Goal: Task Accomplishment & Management: Complete application form

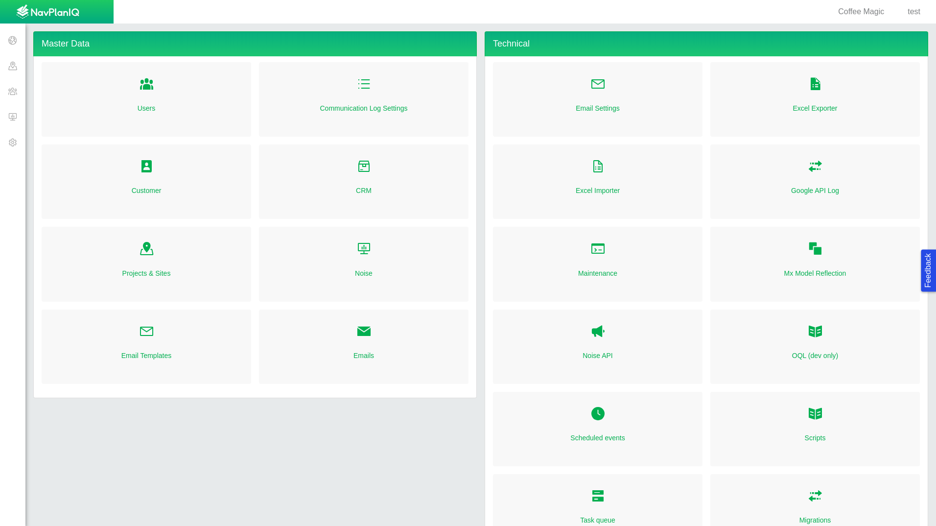
click at [4, 195] on div "Projects Sites CRM Noise Administration" at bounding box center [57, 274] width 114 height 494
click at [11, 88] on span at bounding box center [12, 90] width 25 height 25
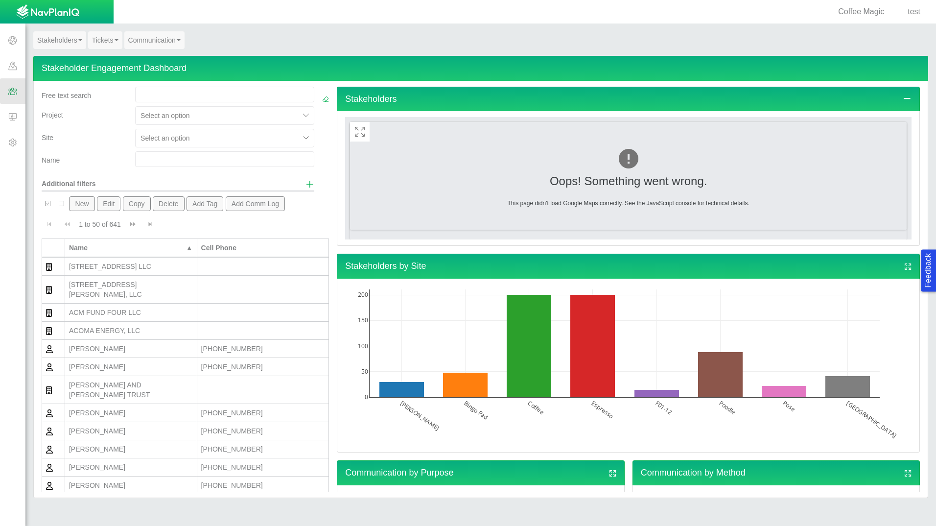
click at [86, 202] on button "New" at bounding box center [81, 203] width 25 height 15
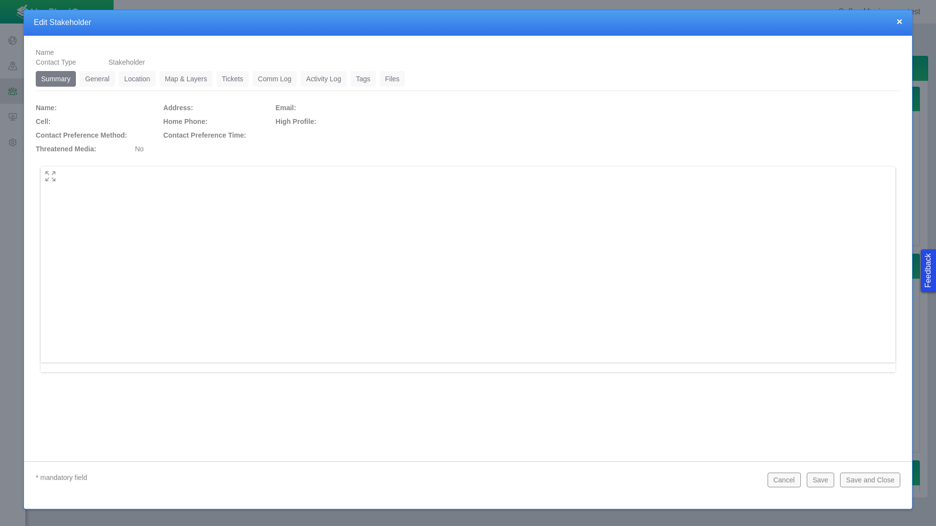
click at [101, 79] on link "General" at bounding box center [97, 79] width 35 height 16
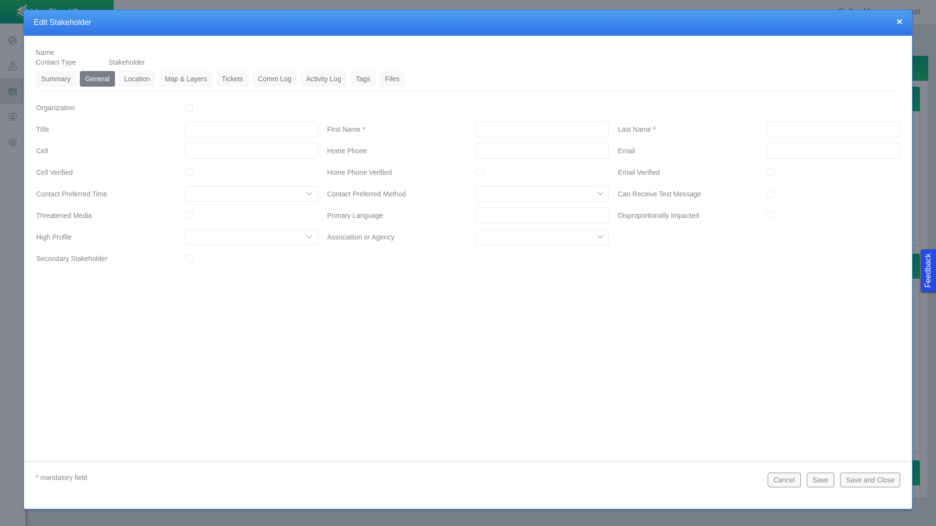
click at [193, 108] on input "Organization" at bounding box center [189, 108] width 8 height 8
checkbox input "true"
click at [513, 109] on input "Organization Name *" at bounding box center [542, 108] width 133 height 16
type input "test jm"
drag, startPoint x: 532, startPoint y: 133, endPoint x: 542, endPoint y: 130, distance: 11.3
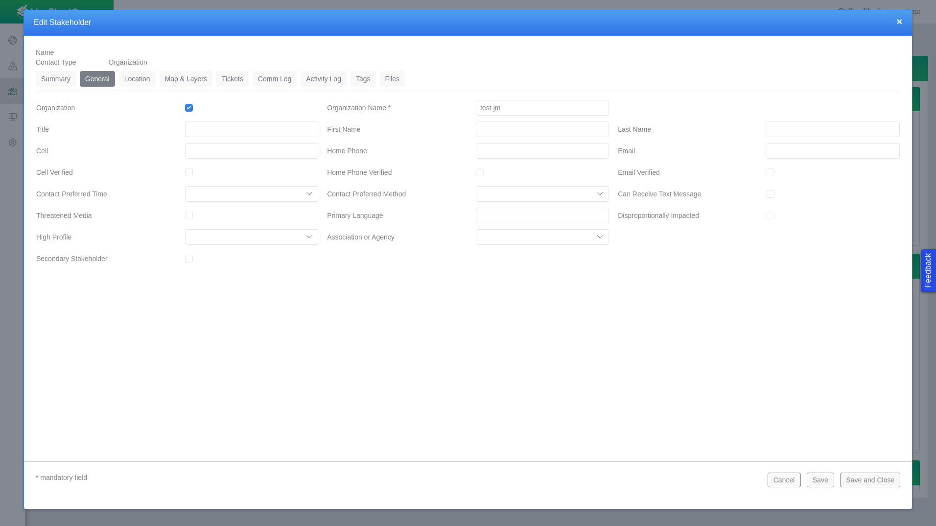
click at [532, 133] on input "First Name" at bounding box center [542, 129] width 133 height 16
type input "[PERSON_NAME]"
type input "[PERSON_NAME] 1"
click at [282, 351] on div "Name Contact Type Organization Summary 0 General 0 Location 0 Map & Layers 0 Ti…" at bounding box center [468, 241] width 888 height 410
click at [363, 81] on link "Tags" at bounding box center [362, 79] width 25 height 16
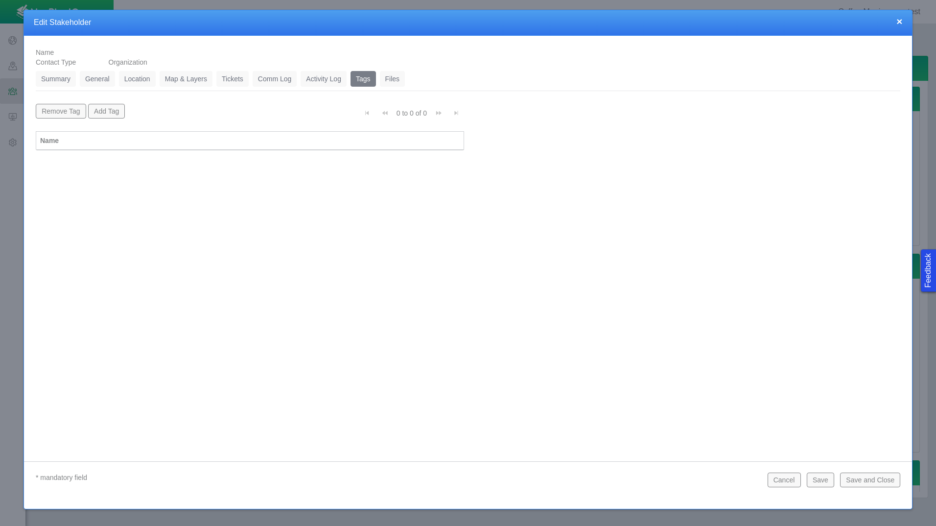
click at [110, 113] on button "Add Tag" at bounding box center [106, 111] width 37 height 15
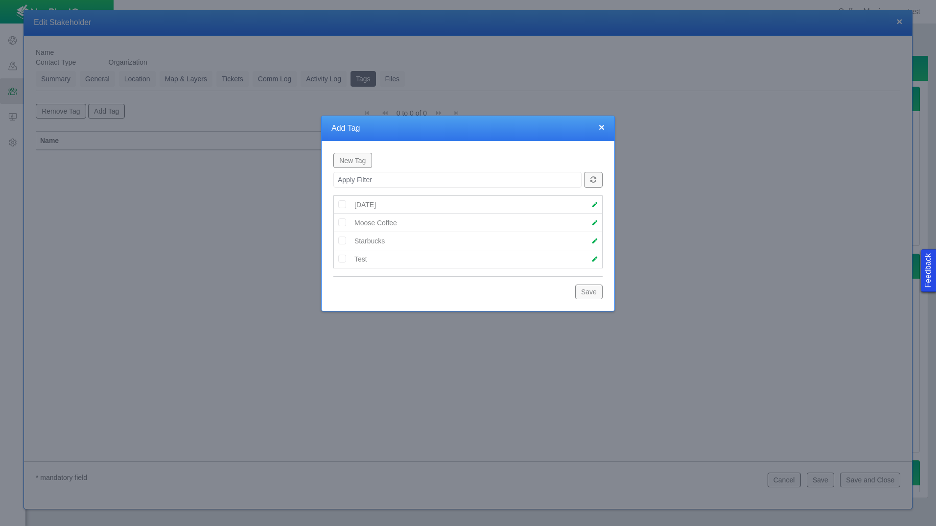
click at [341, 220] on img at bounding box center [342, 222] width 9 height 9
click at [581, 292] on button "Save" at bounding box center [588, 291] width 27 height 15
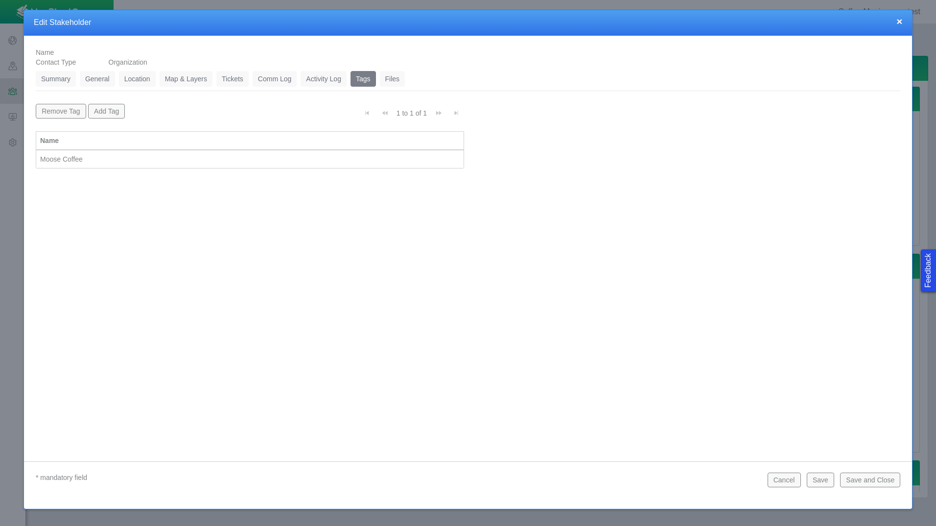
click at [875, 478] on button "Save and Close" at bounding box center [870, 479] width 60 height 15
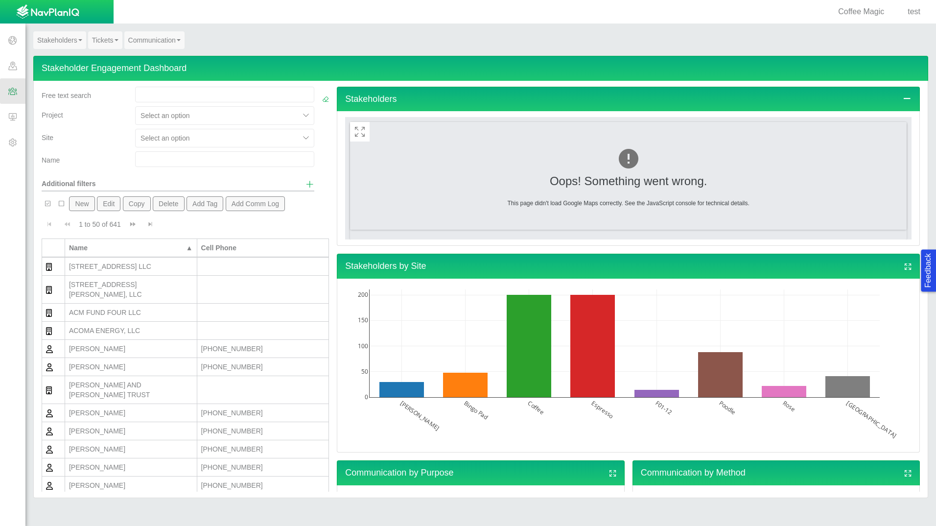
click at [74, 41] on link "Stakeholders" at bounding box center [59, 40] width 53 height 18
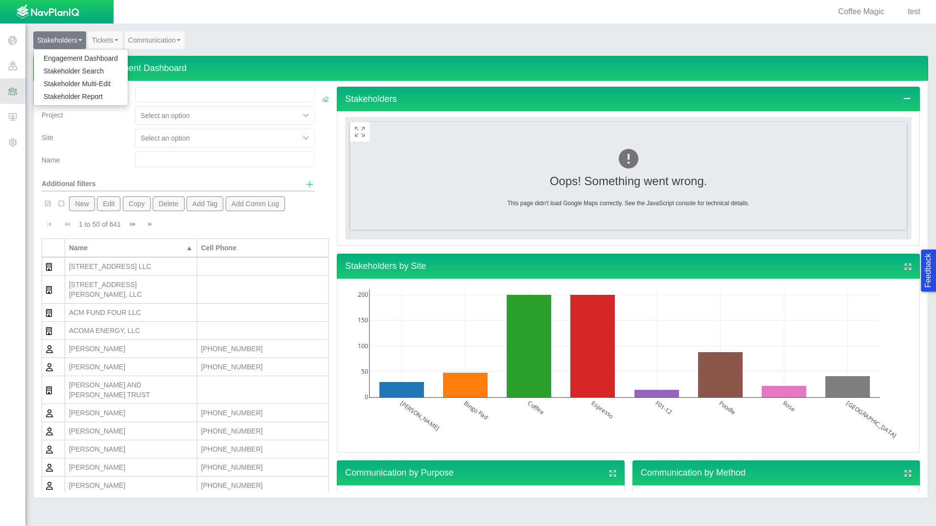
click at [94, 97] on link "Stakeholder Report" at bounding box center [81, 96] width 94 height 13
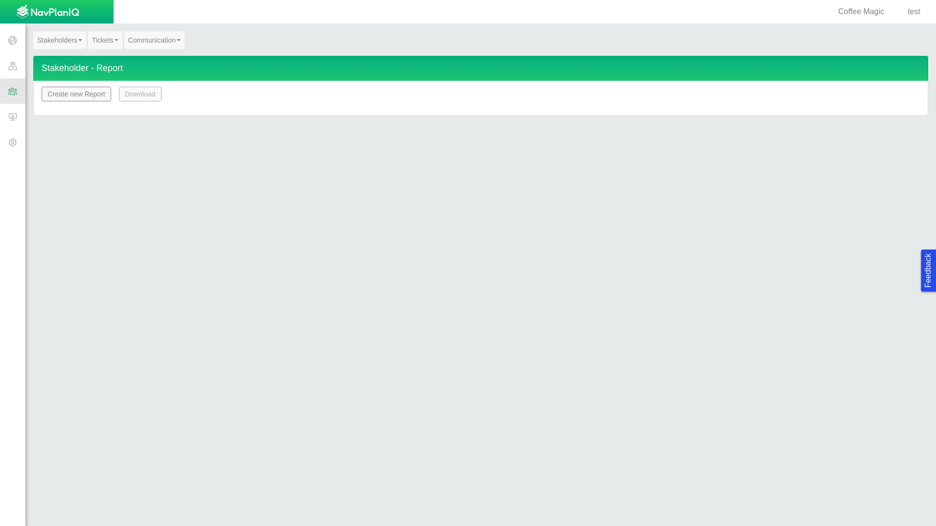
click at [74, 98] on button "Create new Report" at bounding box center [77, 94] width 70 height 15
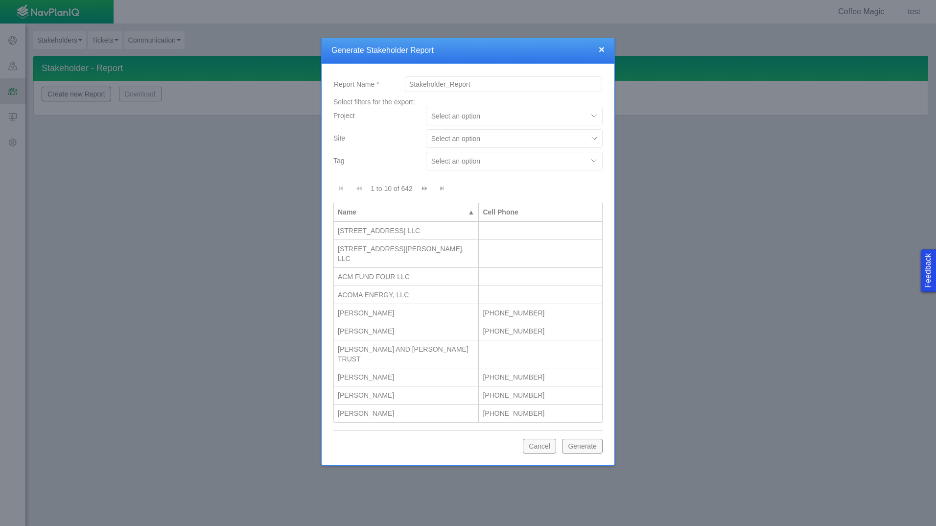
click at [566, 139] on div at bounding box center [506, 139] width 151 height 12
click at [377, 154] on div "Tag" at bounding box center [375, 159] width 85 height 14
click at [481, 165] on div at bounding box center [506, 161] width 151 height 12
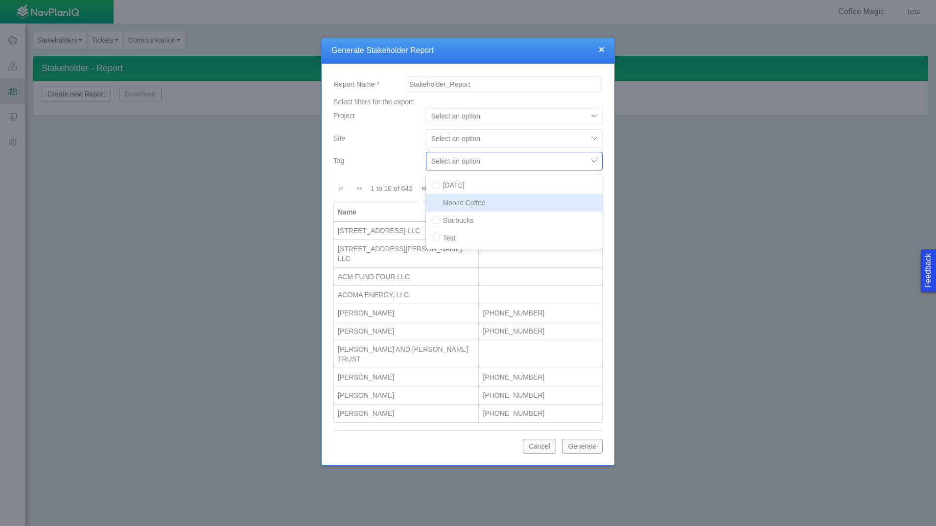
click at [429, 203] on div "Moose Coffee" at bounding box center [514, 203] width 177 height 18
checkbox input "true"
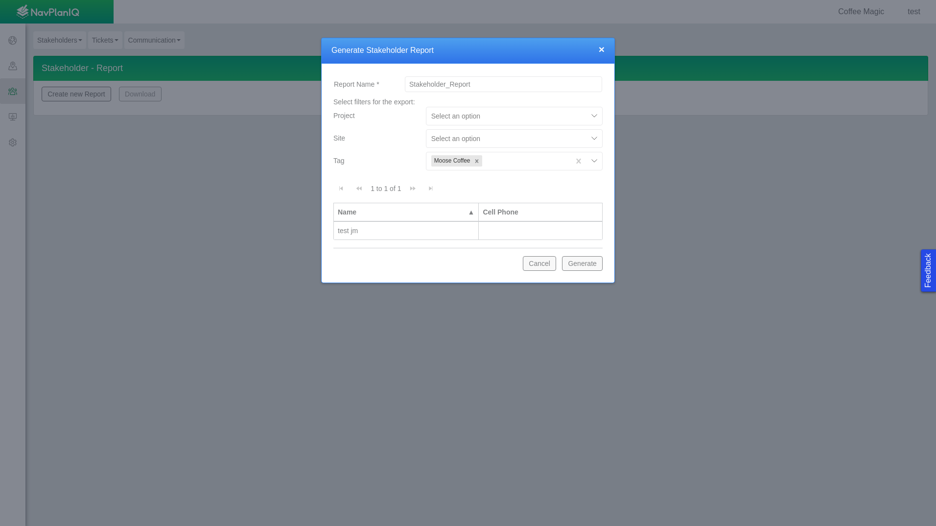
click at [582, 266] on button "Generate" at bounding box center [582, 263] width 41 height 15
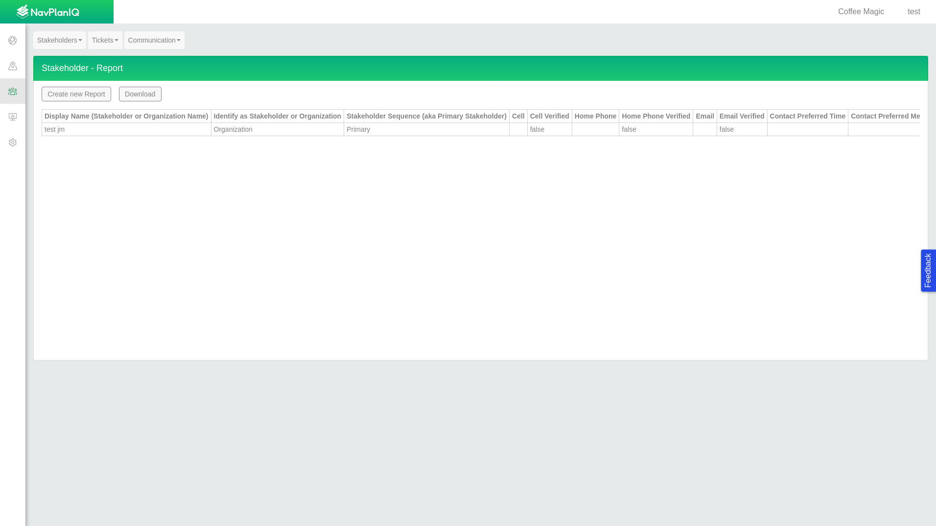
click at [480, 407] on div "Stakeholders Engagement Dashboard Stakeholder Search Stakeholder Multi-Edit Sta…" at bounding box center [480, 274] width 910 height 502
